Goal: Navigation & Orientation: Find specific page/section

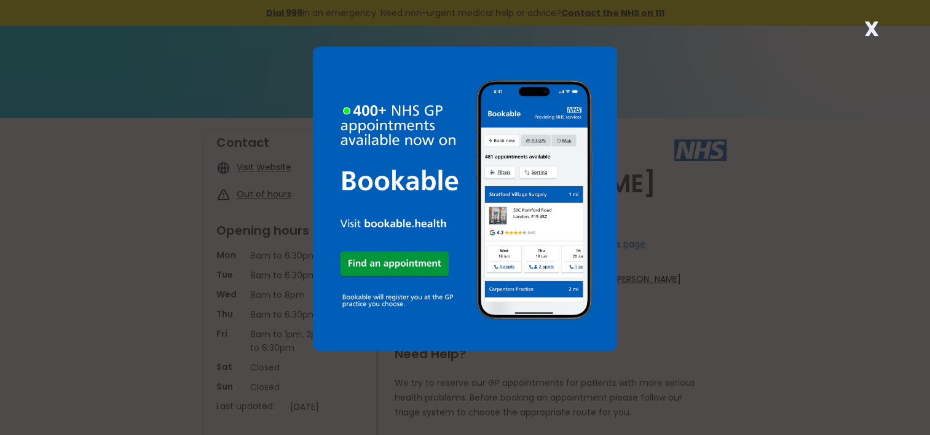
click at [865, 27] on strong "X" at bounding box center [871, 29] width 15 height 30
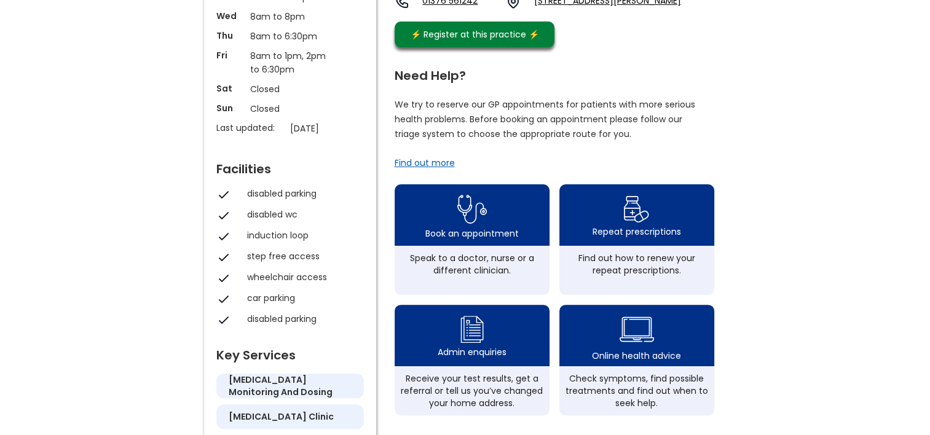
scroll to position [303, 0]
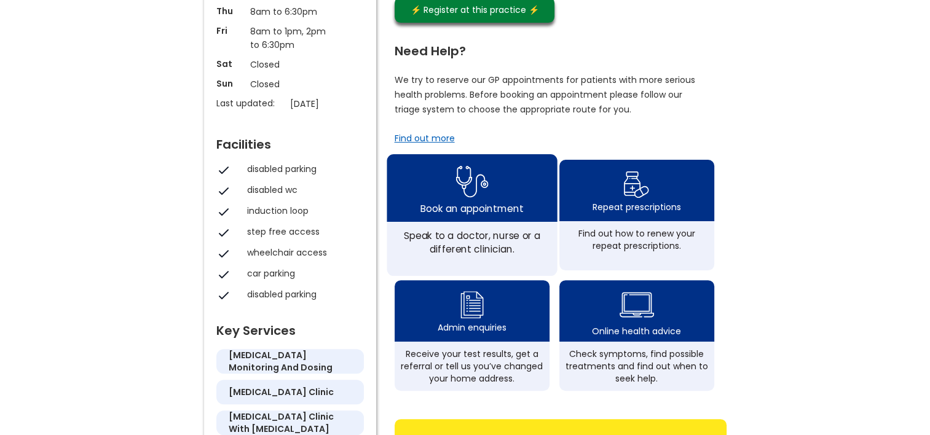
click at [471, 178] on img at bounding box center [471, 182] width 33 height 40
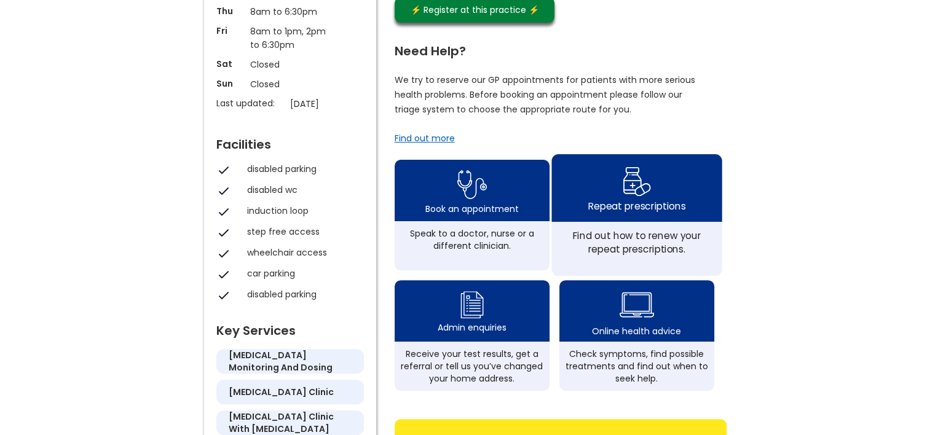
click at [627, 163] on img at bounding box center [636, 181] width 29 height 36
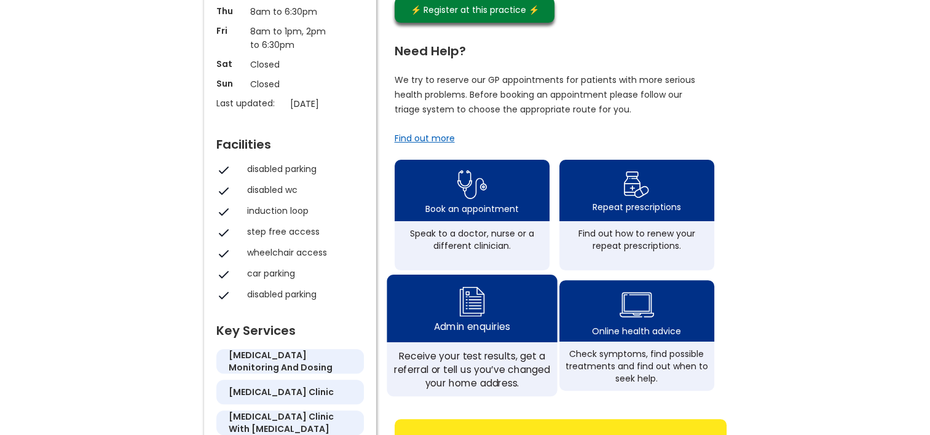
click at [467, 290] on img at bounding box center [472, 301] width 30 height 36
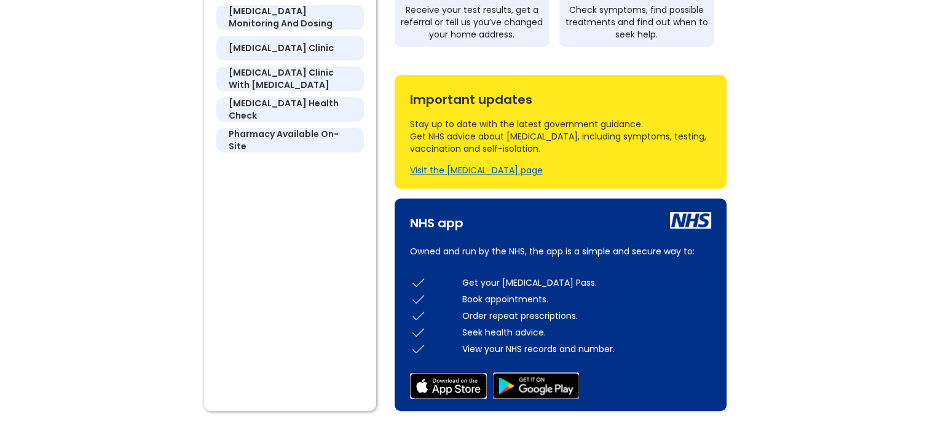
scroll to position [664, 0]
